Goal: Information Seeking & Learning: Learn about a topic

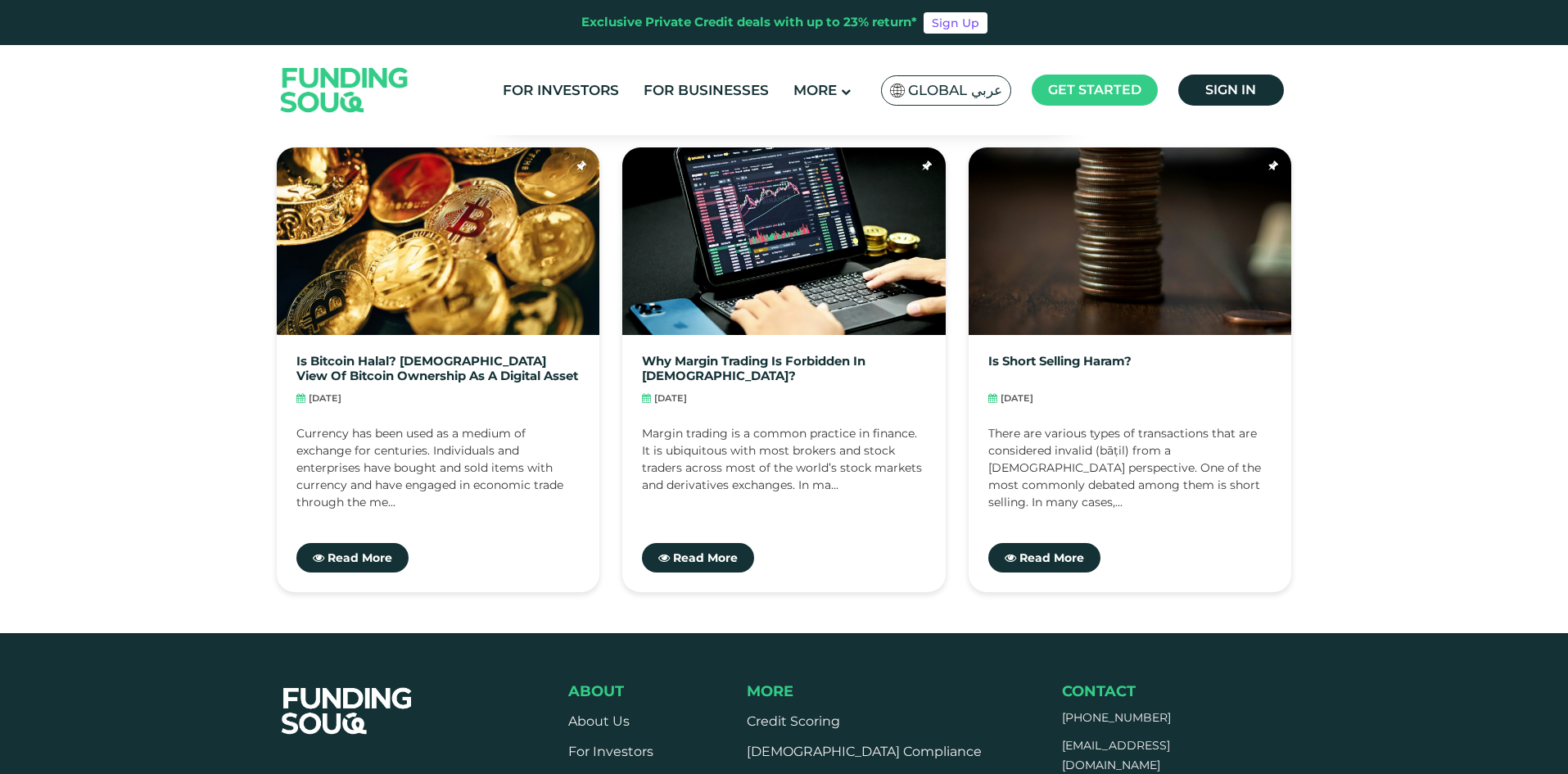
scroll to position [4588, 0]
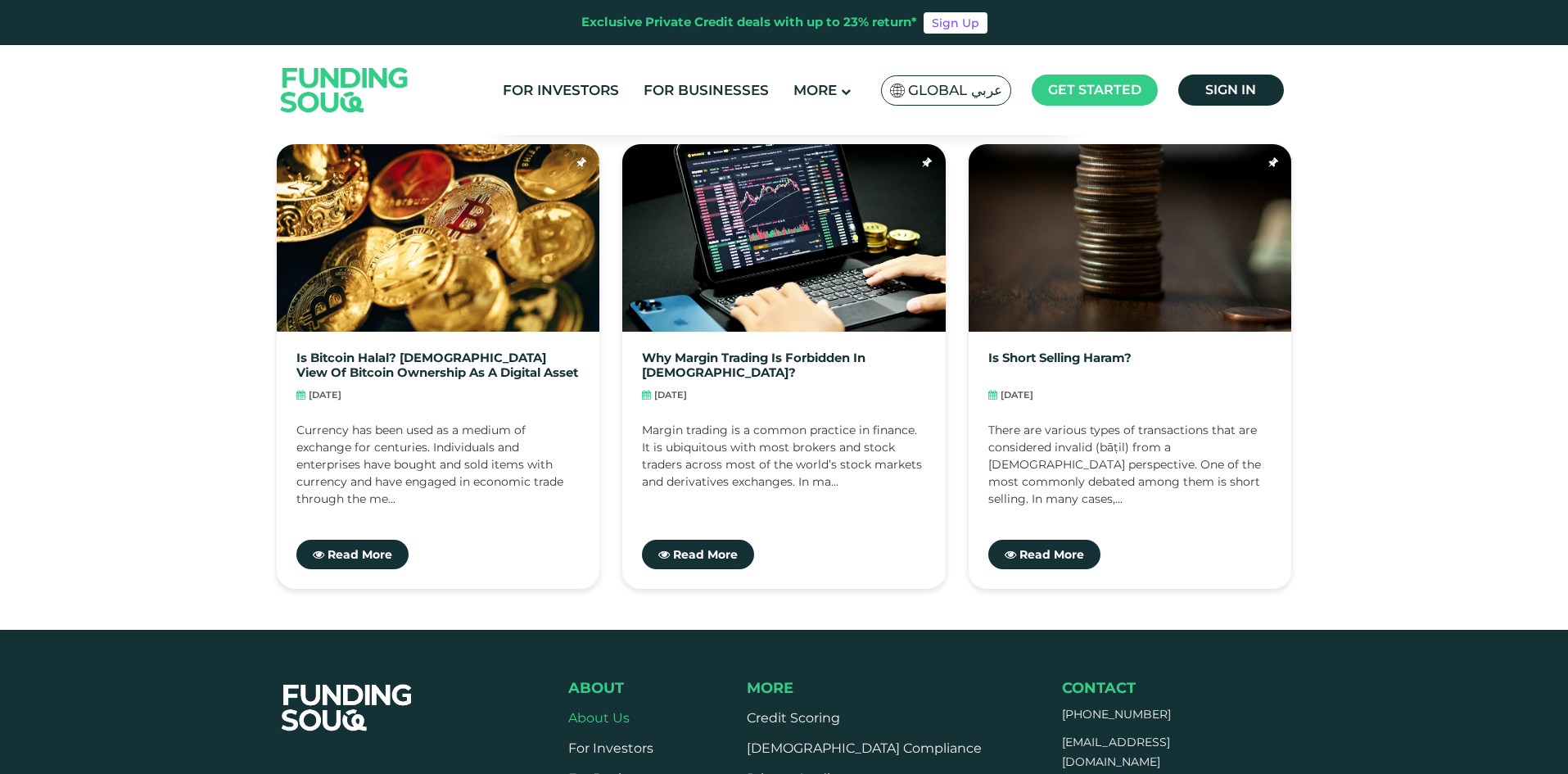
click at [610, 710] on link "About Us" at bounding box center [599, 718] width 62 height 16
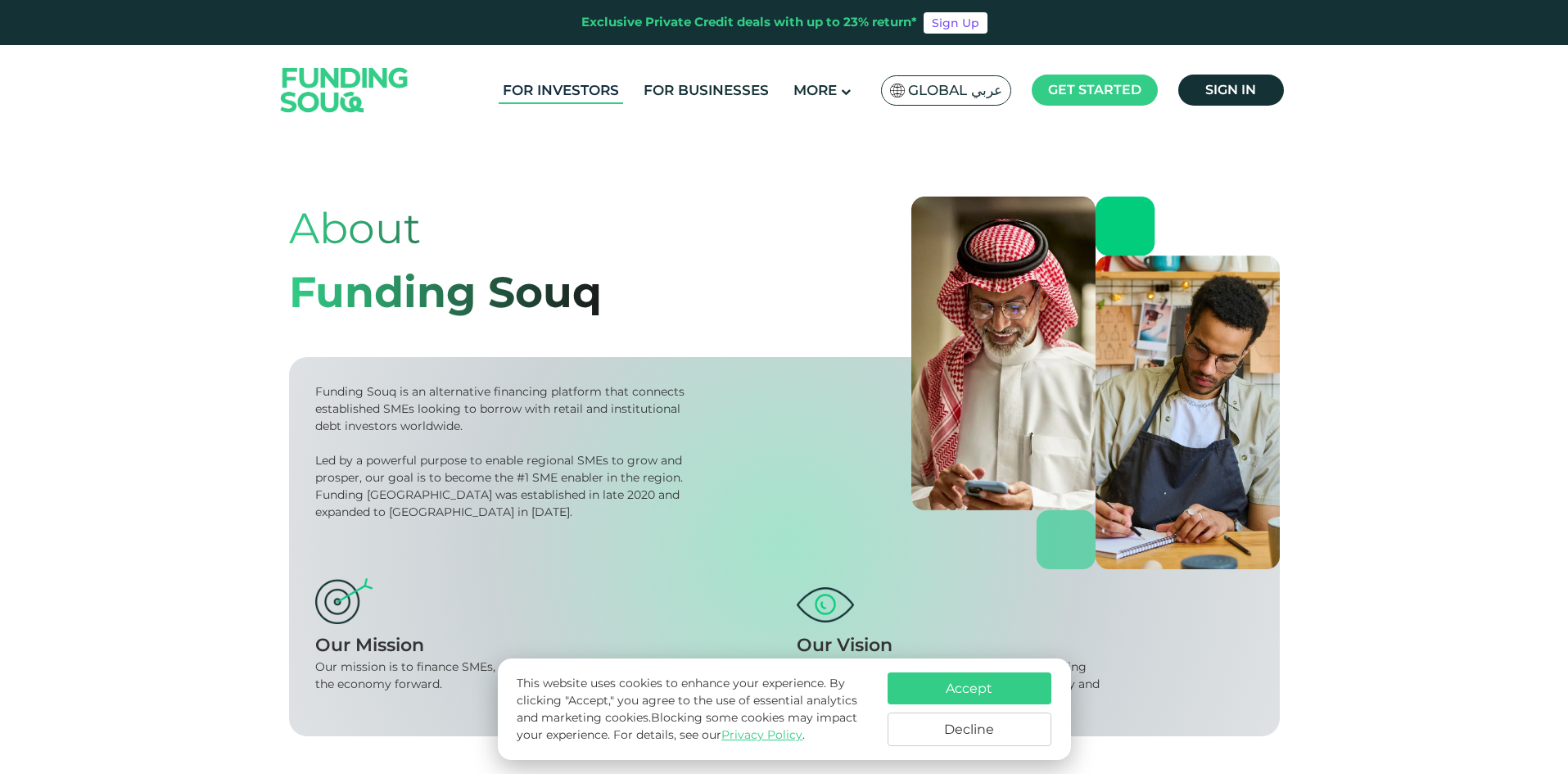
click at [582, 95] on link "For Investors" at bounding box center [560, 90] width 124 height 27
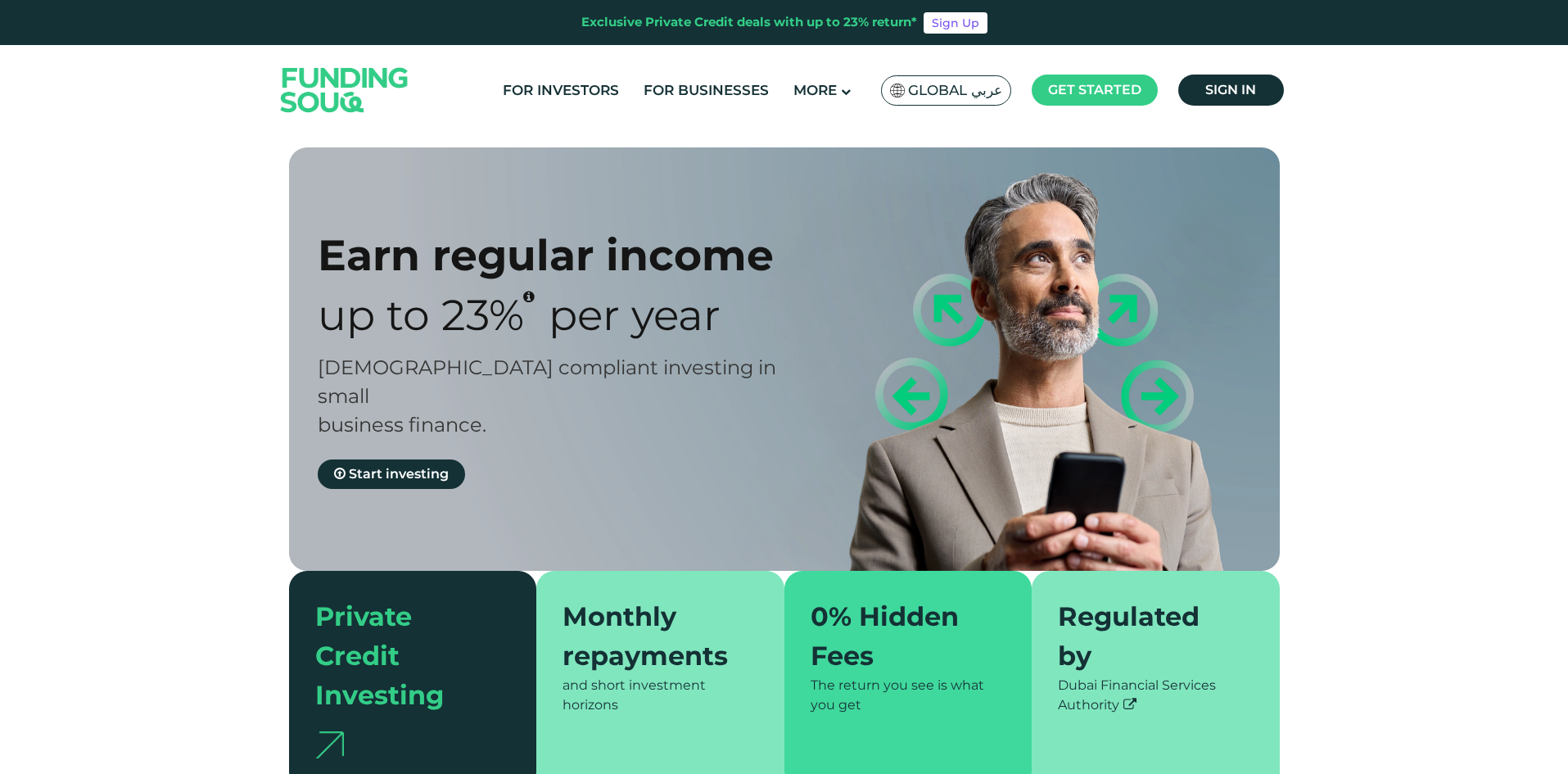
type tc-range-slider "4"
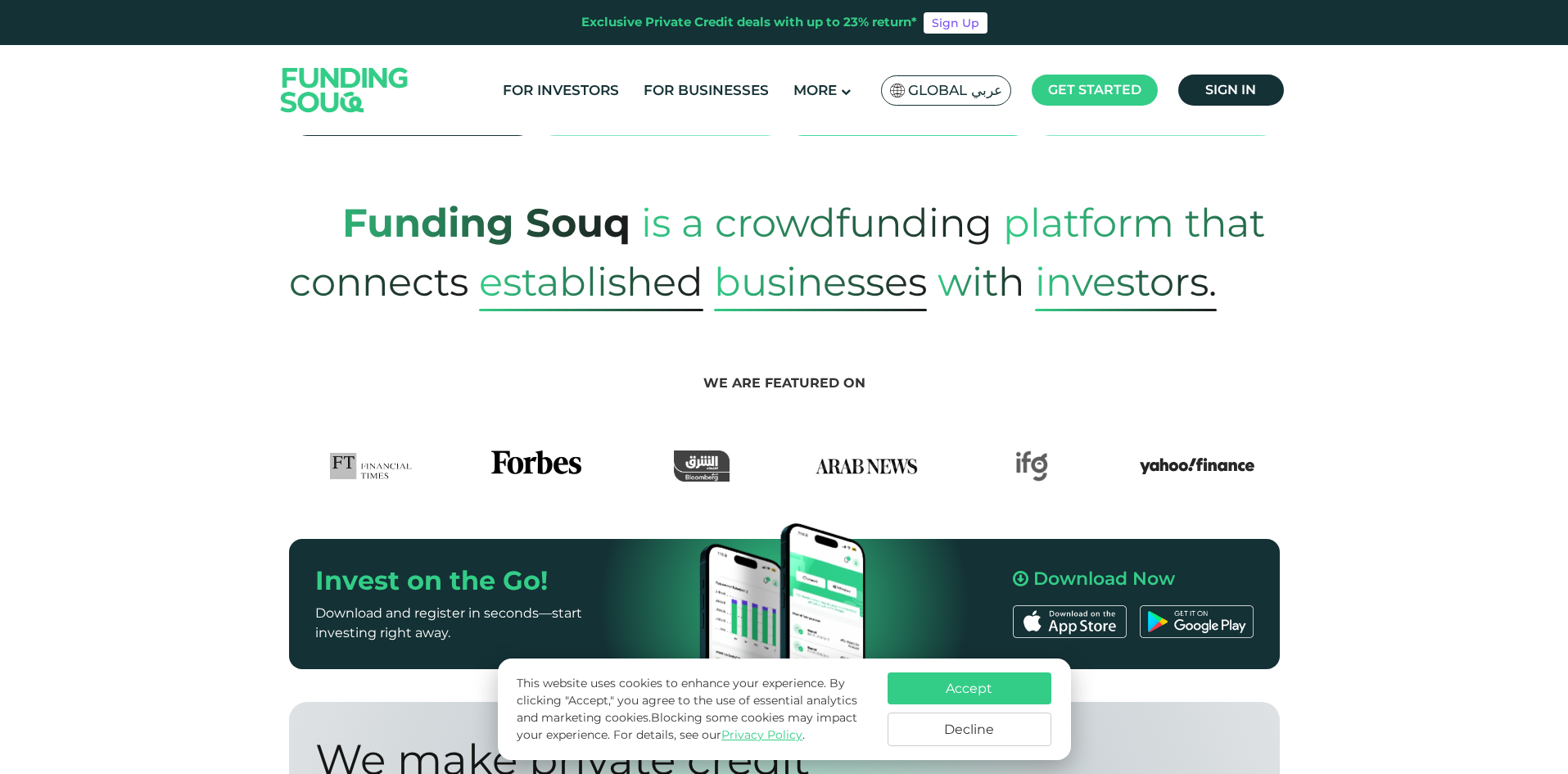
scroll to position [655, 0]
